Goal: Find specific page/section: Find specific page/section

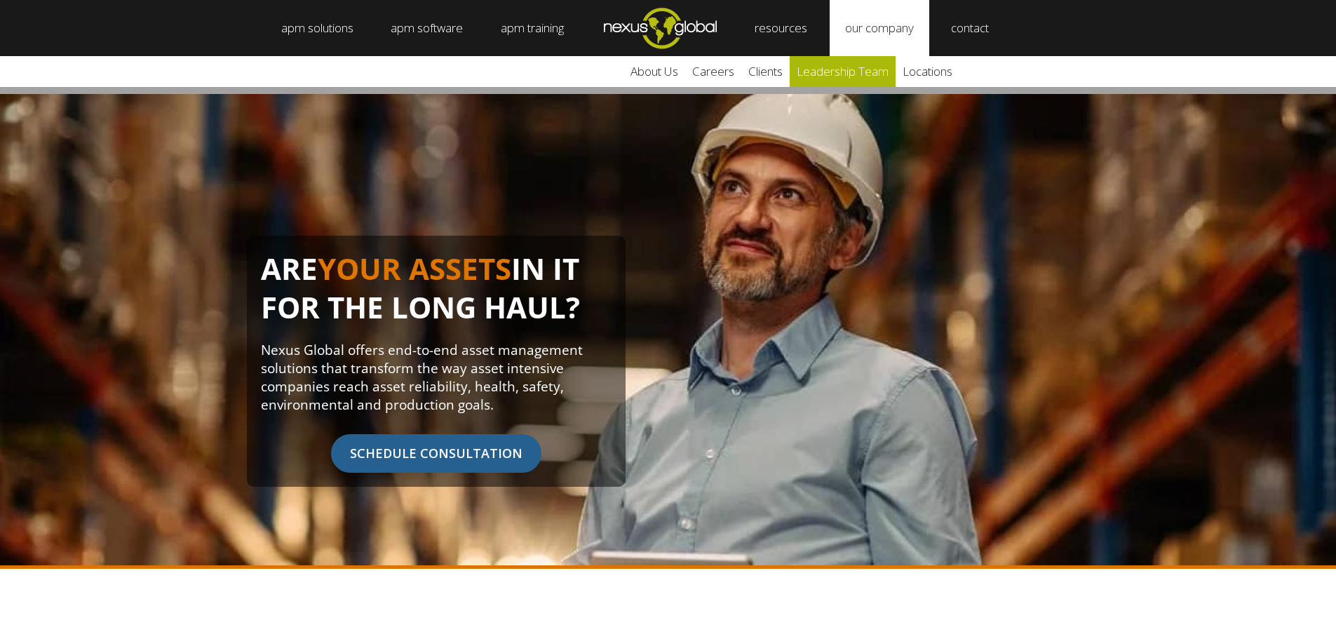
click at [844, 74] on link "leadership team" at bounding box center [843, 71] width 106 height 31
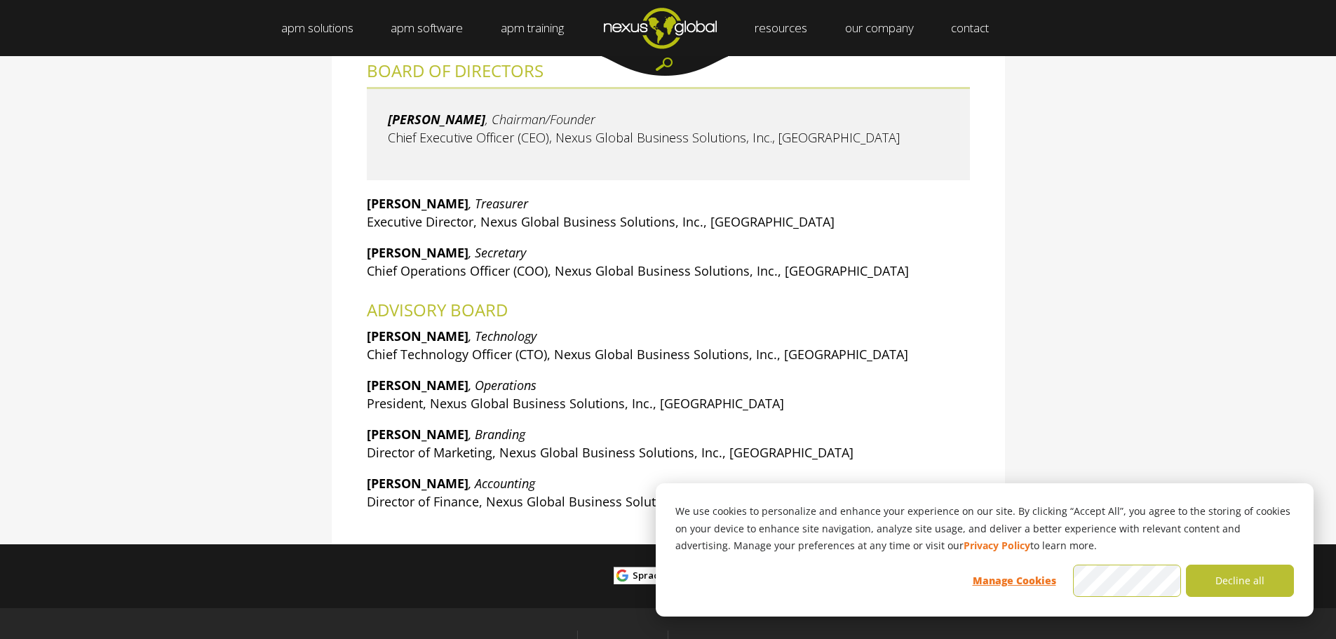
scroll to position [281, 0]
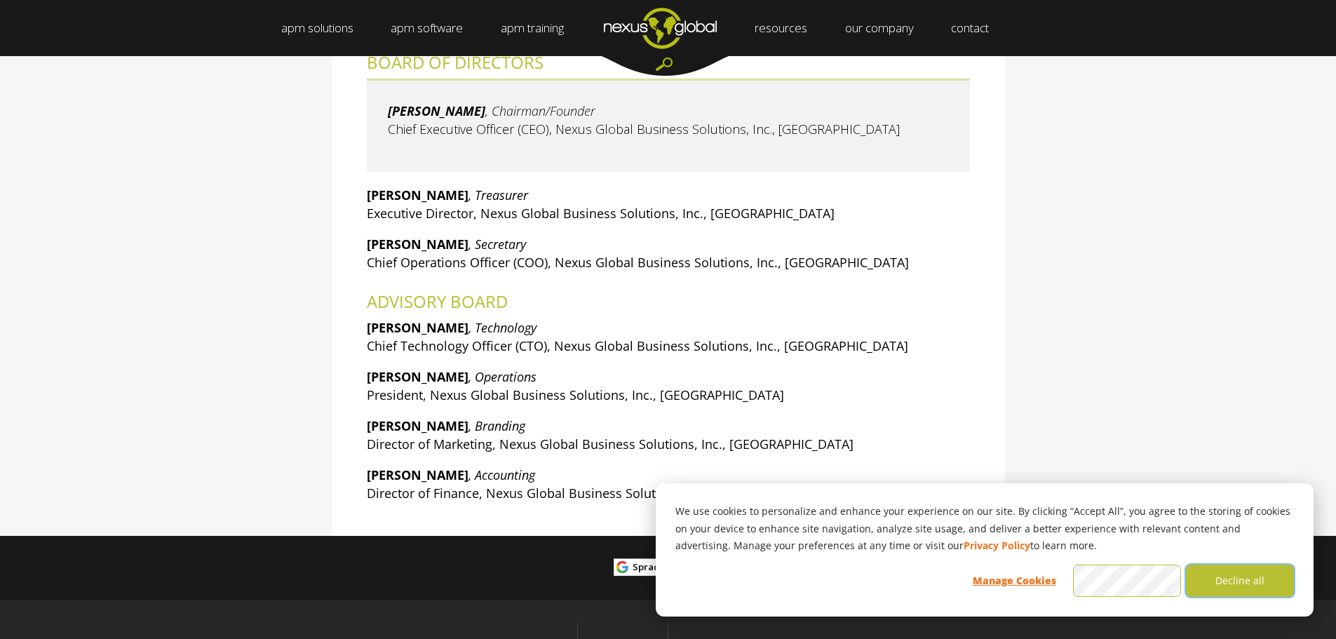
click at [1223, 574] on button "Decline all" at bounding box center [1240, 581] width 108 height 32
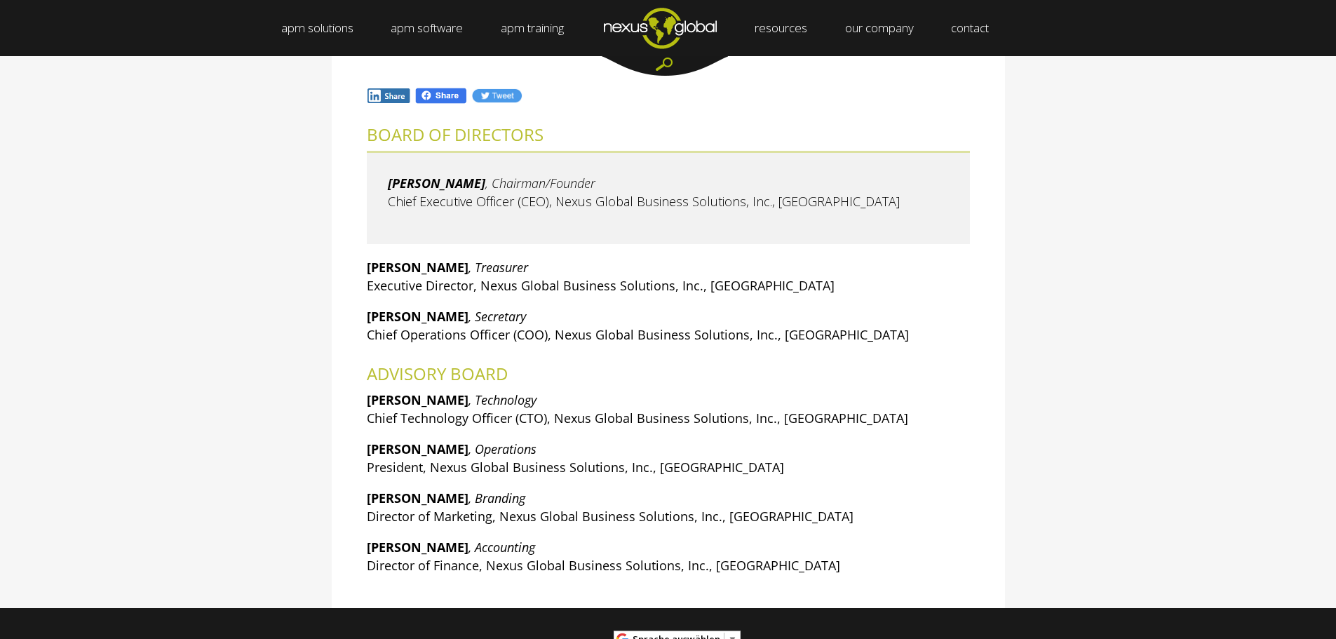
scroll to position [0, 0]
